Goal: Task Accomplishment & Management: Manage account settings

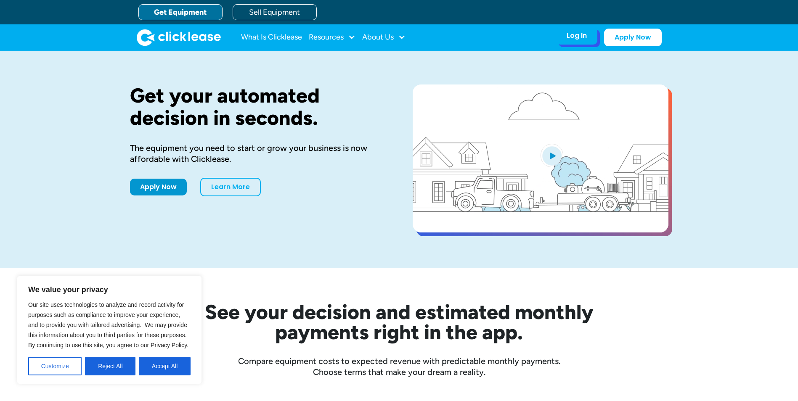
click at [596, 39] on div "Log In Account login I use Clicklease to get my equipment Partner Portal I offe…" at bounding box center [576, 36] width 41 height 18
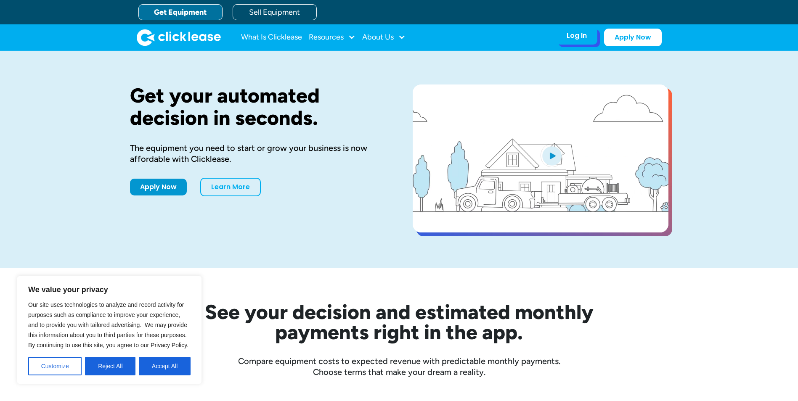
click at [596, 39] on div "Log In Account login I use Clicklease to get my equipment Partner Portal I offe…" at bounding box center [576, 36] width 41 height 18
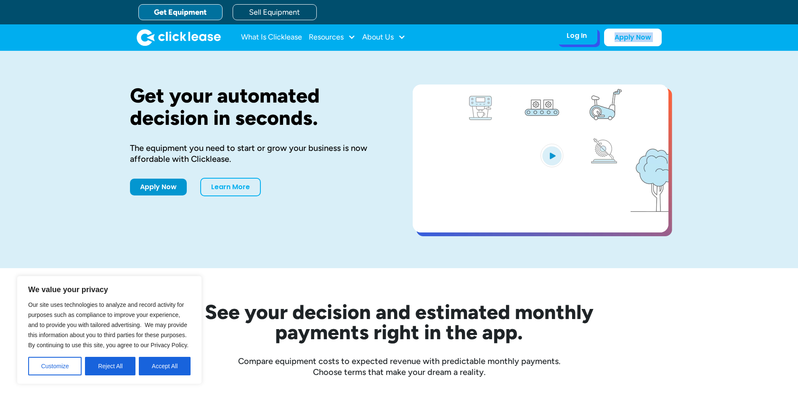
click at [596, 39] on div "Log In Account login I use Clicklease to get my equipment Partner Portal I offe…" at bounding box center [576, 36] width 41 height 18
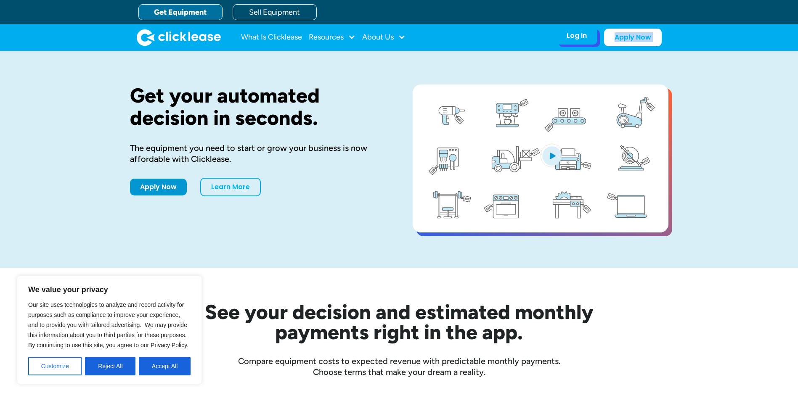
drag, startPoint x: 596, startPoint y: 39, endPoint x: 582, endPoint y: 39, distance: 13.9
click at [582, 39] on div "Log In" at bounding box center [577, 36] width 20 height 8
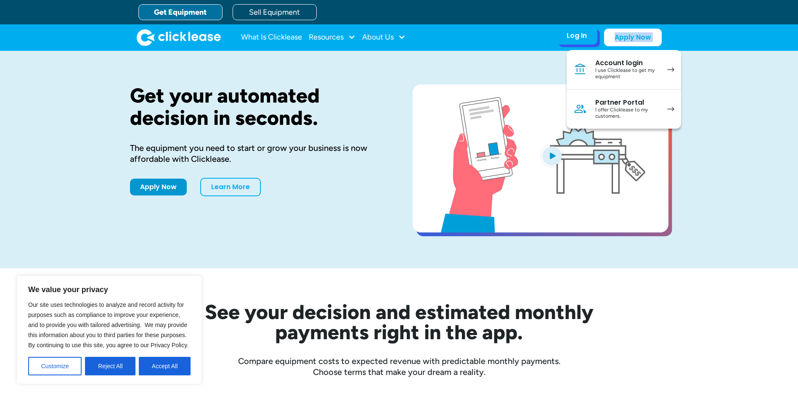
click at [617, 65] on div "Account login" at bounding box center [627, 63] width 64 height 8
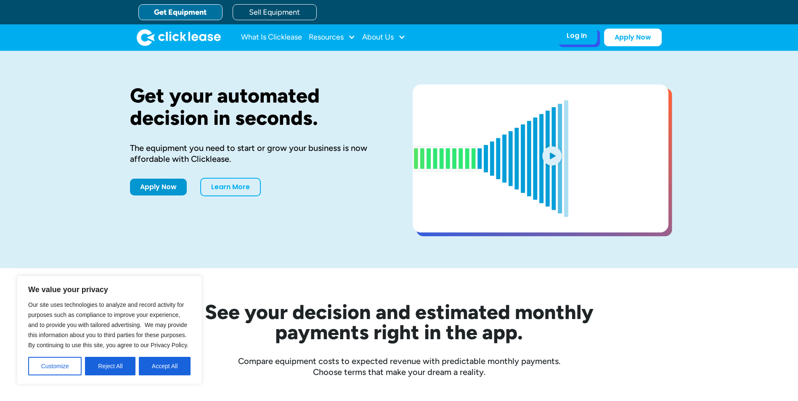
click at [573, 37] on div "Log In" at bounding box center [577, 36] width 20 height 8
